Goal: Task Accomplishment & Management: Use online tool/utility

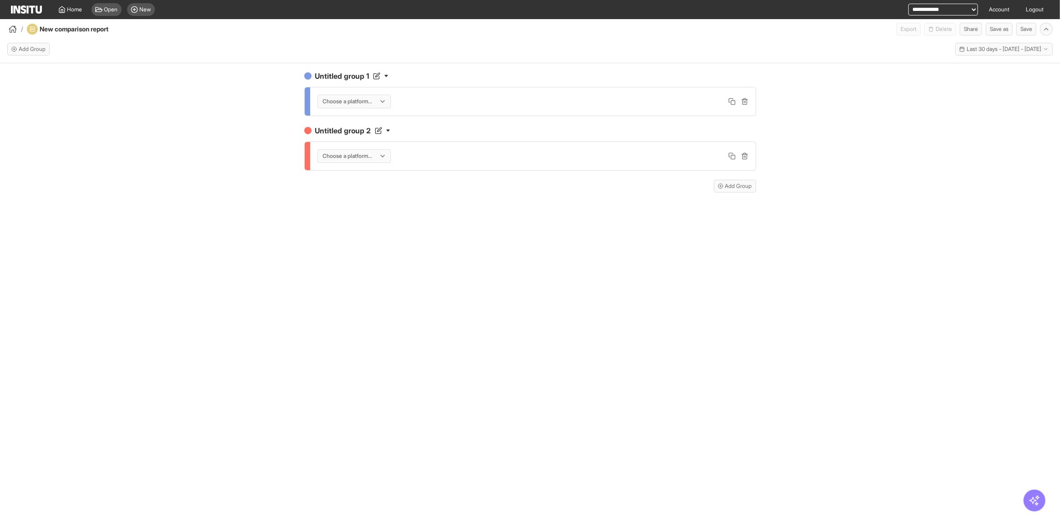
click at [878, 122] on div "Untitled group 1 Choose a platform... Untitled group 2 Choose a platform... Add…" at bounding box center [530, 302] width 1060 height 479
click at [69, 12] on span "Home" at bounding box center [74, 9] width 15 height 7
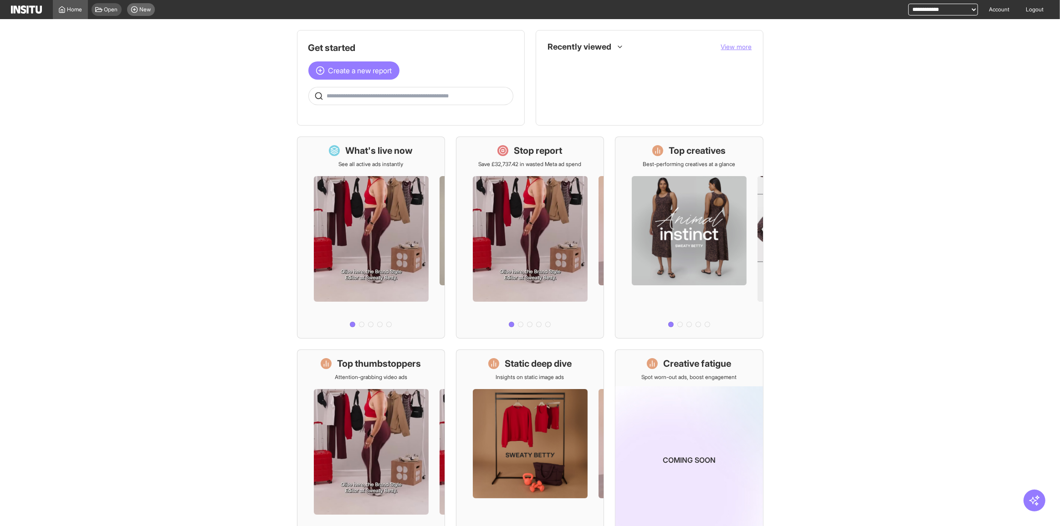
click at [142, 7] on span "New" at bounding box center [145, 9] width 11 height 7
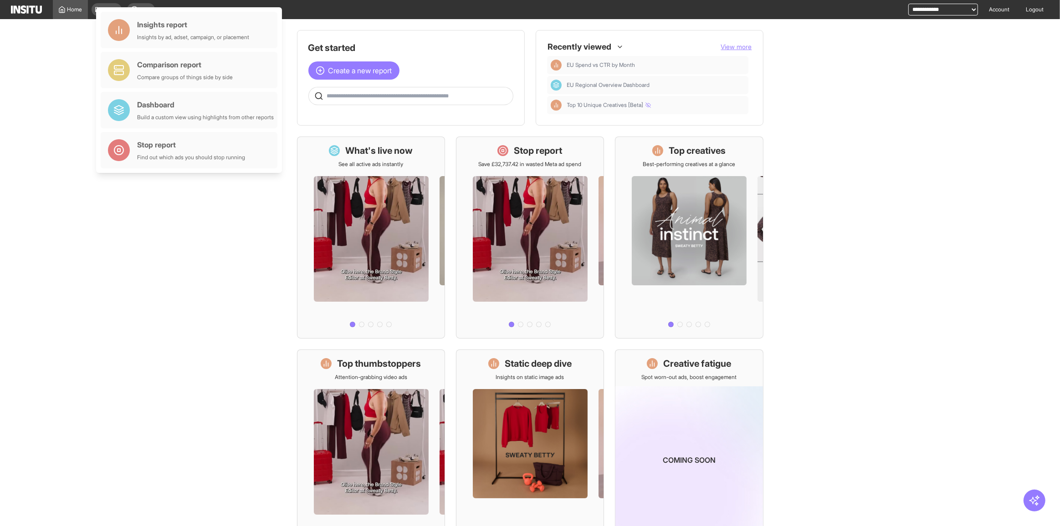
drag, startPoint x: 154, startPoint y: 28, endPoint x: 164, endPoint y: 52, distance: 26.3
click at [154, 29] on div "Insights report" at bounding box center [193, 24] width 112 height 11
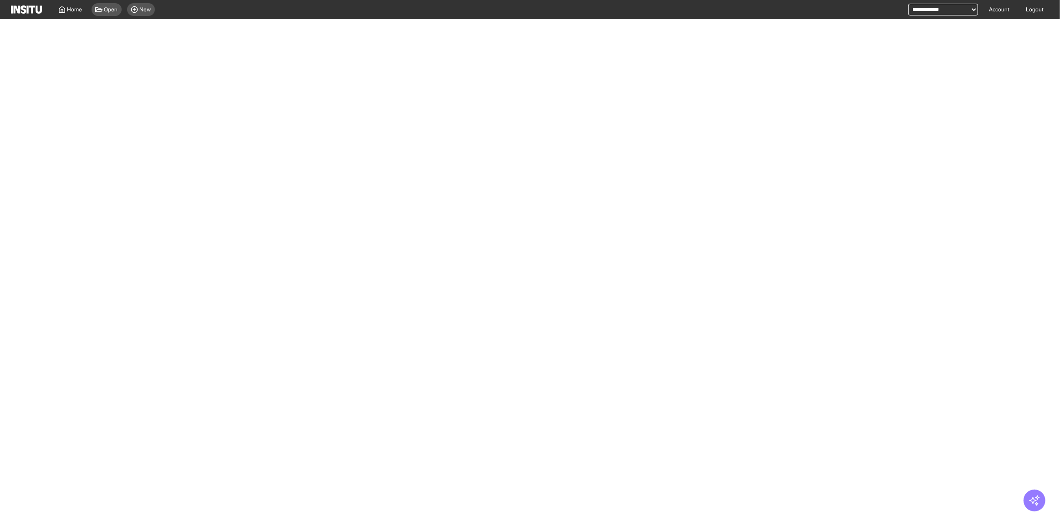
select select "**"
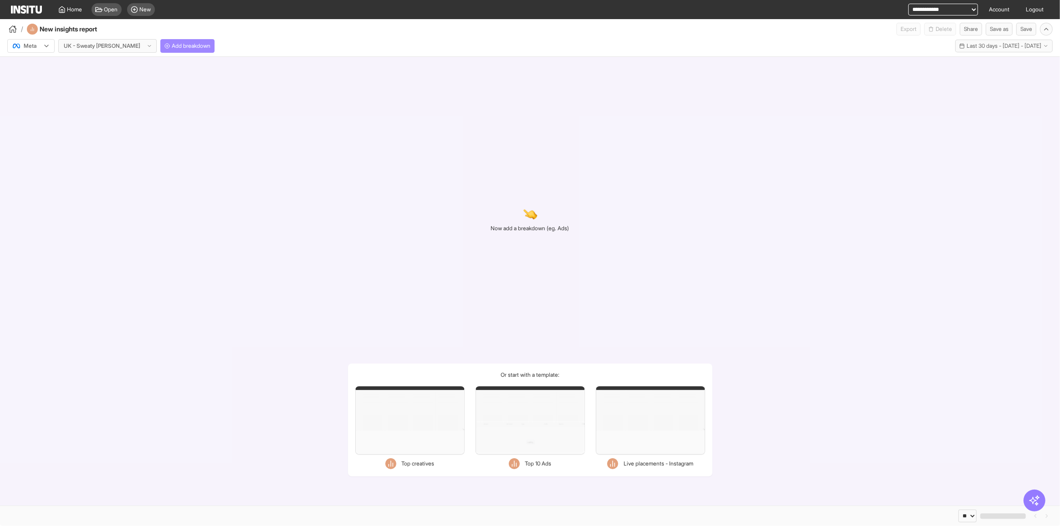
click at [172, 41] on button "Add breakdown" at bounding box center [187, 46] width 54 height 14
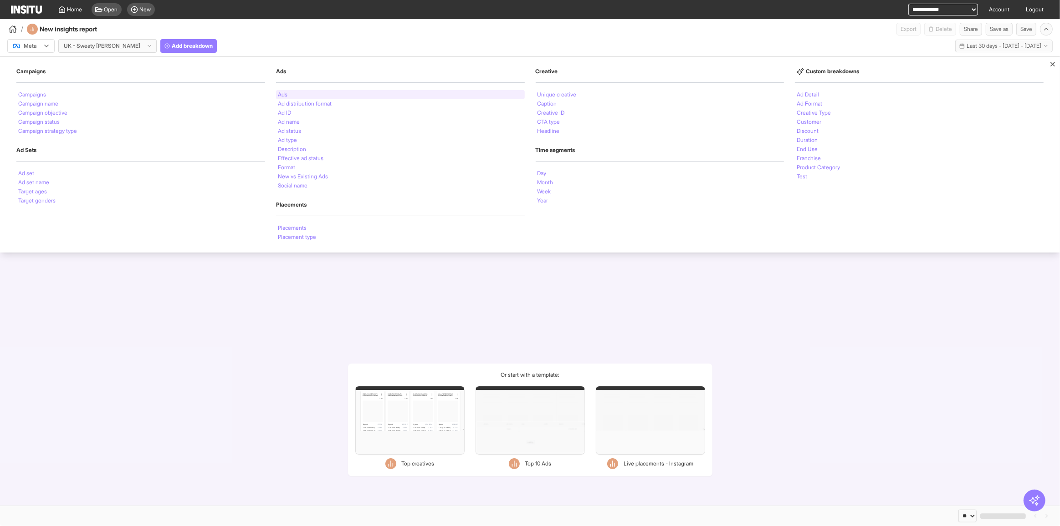
click at [306, 93] on div "Ads" at bounding box center [400, 94] width 249 height 9
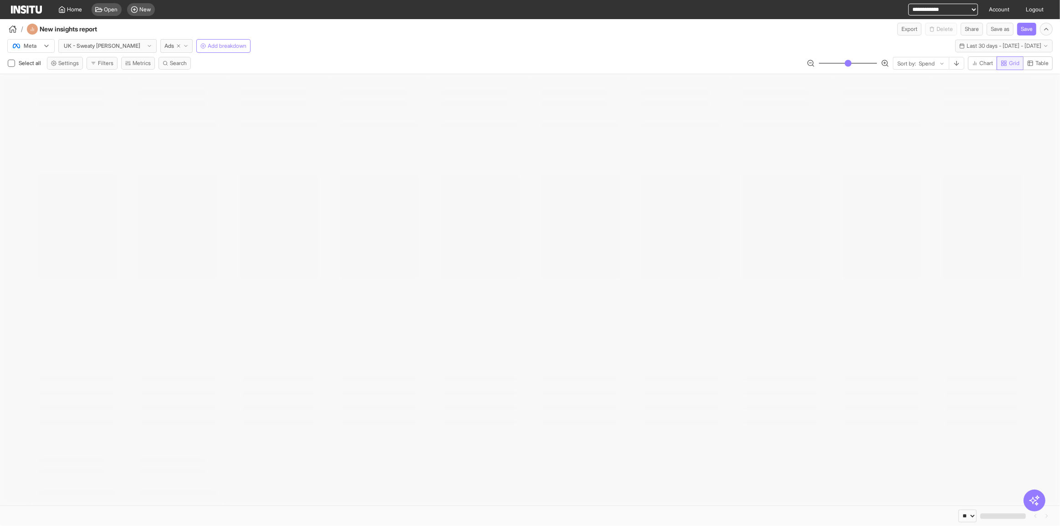
click at [1042, 60] on span "Table" at bounding box center [1041, 63] width 13 height 7
click at [1013, 64] on span "Grid" at bounding box center [1014, 63] width 10 height 7
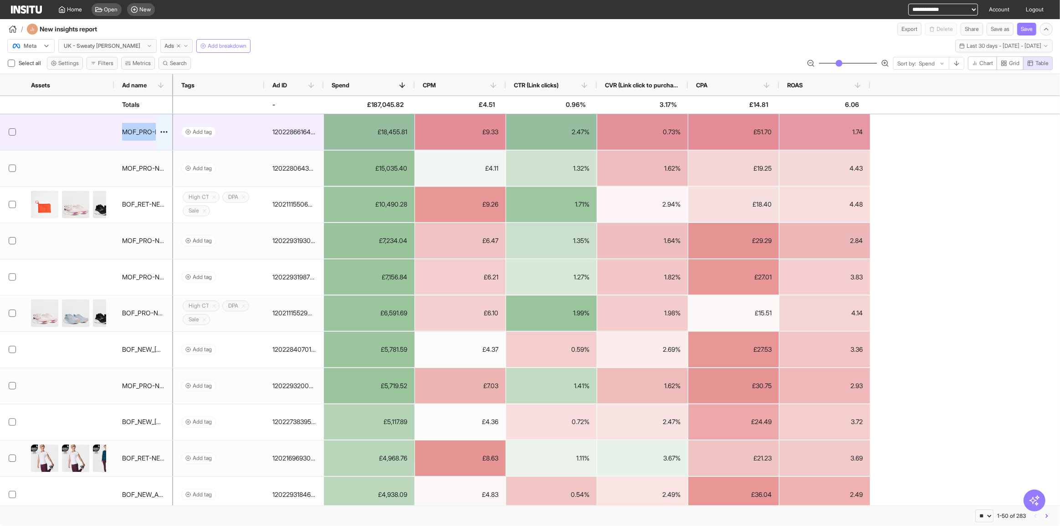
click at [141, 134] on div "MOF_PRO-NEW_[DATE]_WK31_Video_20sUnder_FullPrice_MultiCat_Explorer_GangGang_Liv…" at bounding box center [143, 132] width 42 height 18
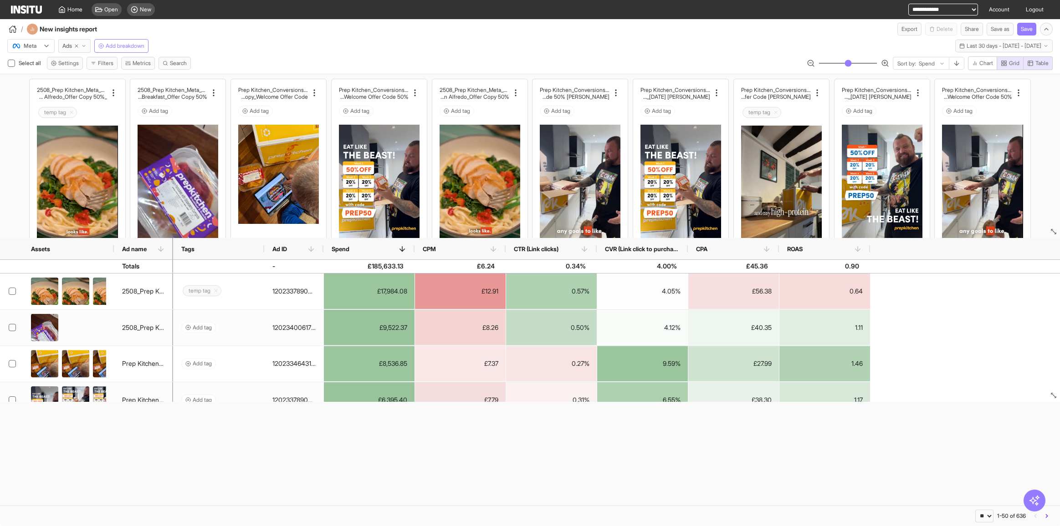
select select "**"
